Goal: Information Seeking & Learning: Learn about a topic

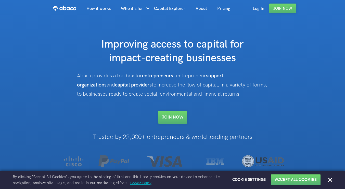
click at [64, 9] on img "home" at bounding box center [64, 8] width 23 height 8
click at [330, 182] on button "Close" at bounding box center [330, 180] width 4 height 4
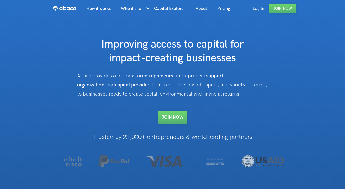
click at [92, 40] on h1 "Improving access to capital for impact-creating businesses" at bounding box center [173, 52] width 204 height 28
click at [92, 8] on link "How it works" at bounding box center [98, 8] width 34 height 17
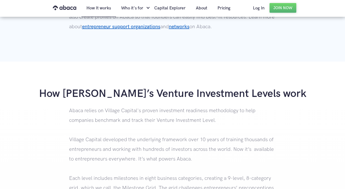
scroll to position [484, 0]
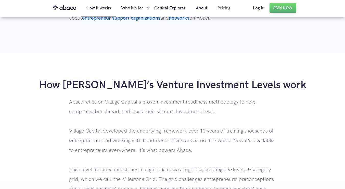
click at [223, 11] on link "Pricing" at bounding box center [223, 7] width 23 height 17
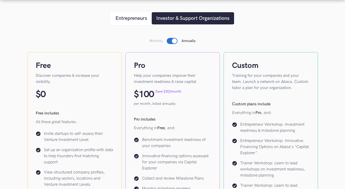
scroll to position [102, 0]
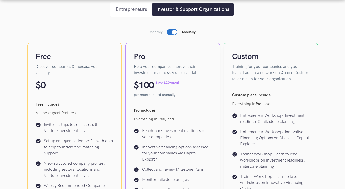
click at [136, 14] on link "Entrepreneurs" at bounding box center [131, 9] width 41 height 12
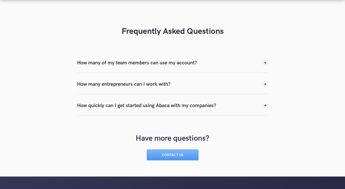
scroll to position [459, 0]
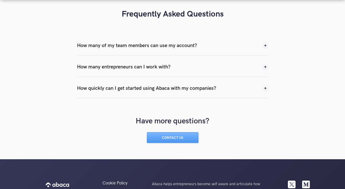
click at [237, 44] on div "How many of my team members can use my account?" at bounding box center [172, 46] width 191 height 20
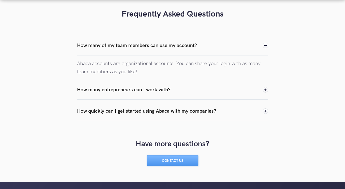
click at [227, 87] on div "How many entrepreneurs can I work with?" at bounding box center [172, 90] width 191 height 20
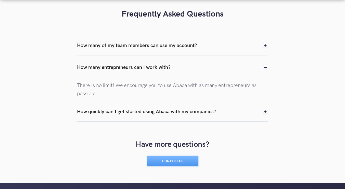
click at [230, 115] on div "How quickly can I get started using Abaca with my companies?" at bounding box center [172, 112] width 191 height 20
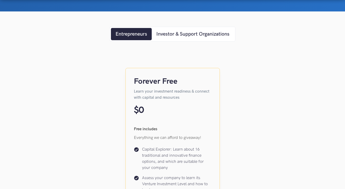
scroll to position [51, 0]
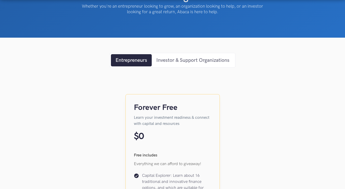
click at [194, 63] on div "Investor & Support Organizations" at bounding box center [192, 61] width 73 height 8
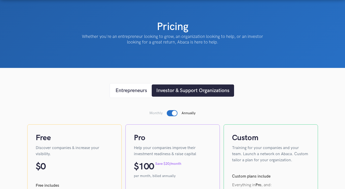
scroll to position [0, 0]
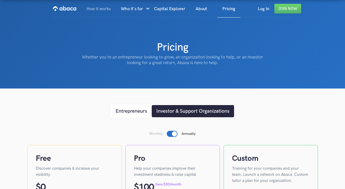
click at [105, 11] on link "How it works" at bounding box center [98, 8] width 34 height 17
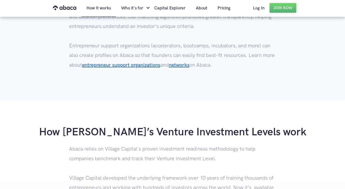
scroll to position [416, 0]
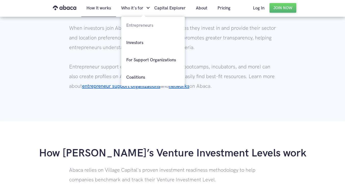
click at [135, 25] on link "Entrepreneurs" at bounding box center [153, 25] width 64 height 17
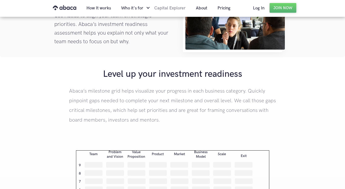
scroll to position [685, 0]
click at [173, 9] on link "Capital Explorer" at bounding box center [170, 7] width 42 height 17
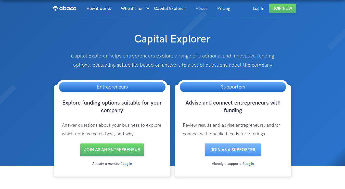
click at [199, 12] on link "About" at bounding box center [201, 8] width 22 height 17
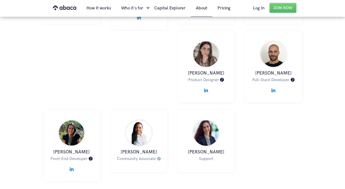
scroll to position [280, 0]
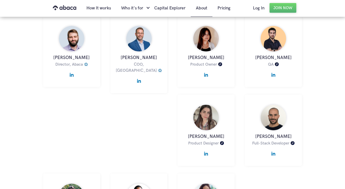
click at [70, 74] on img at bounding box center [72, 73] width 4 height 7
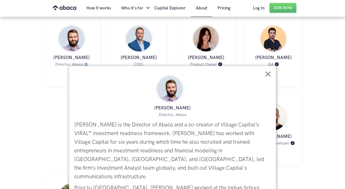
click at [105, 50] on div "[PERSON_NAME] Director, Abaca [PERSON_NAME] is an employee of Village Capital […" at bounding box center [71, 55] width 67 height 79
click at [267, 74] on img at bounding box center [268, 74] width 6 height 6
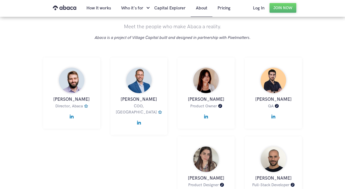
scroll to position [204, 0]
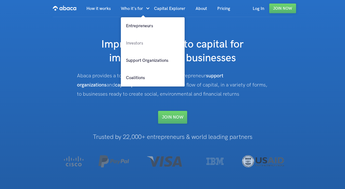
click at [139, 40] on link "Investors" at bounding box center [153, 43] width 64 height 17
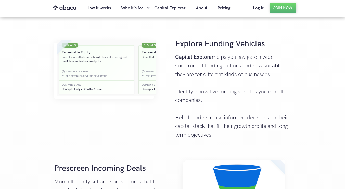
scroll to position [174, 0]
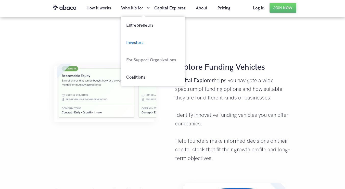
click at [137, 58] on link "For Support Organizations" at bounding box center [153, 60] width 64 height 17
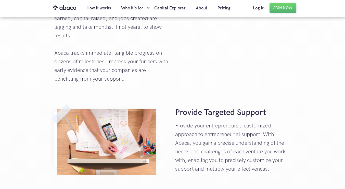
scroll to position [433, 0]
